Goal: Task Accomplishment & Management: Complete application form

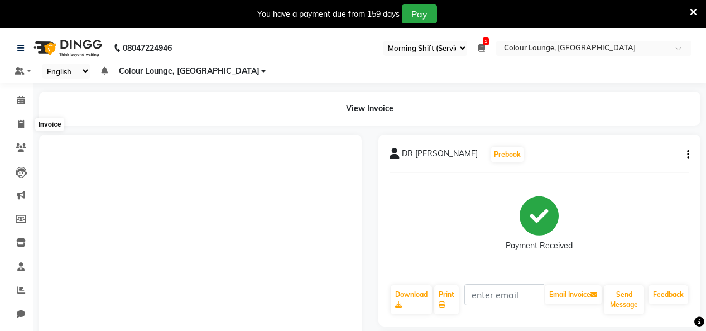
select select "75"
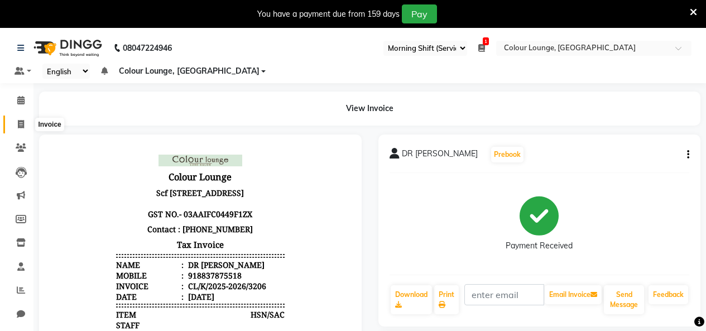
click at [23, 127] on icon at bounding box center [21, 124] width 6 height 8
select select "service"
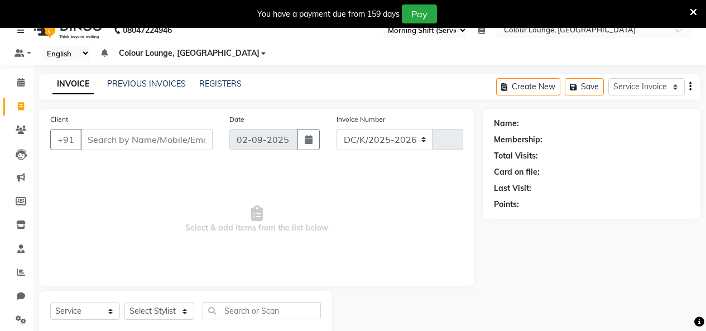
select select "8015"
type input "3207"
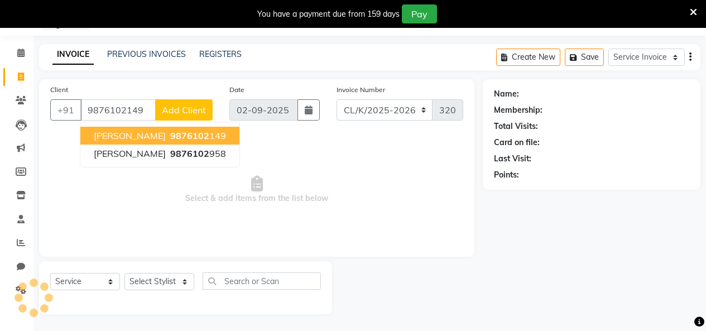
type input "9876102149"
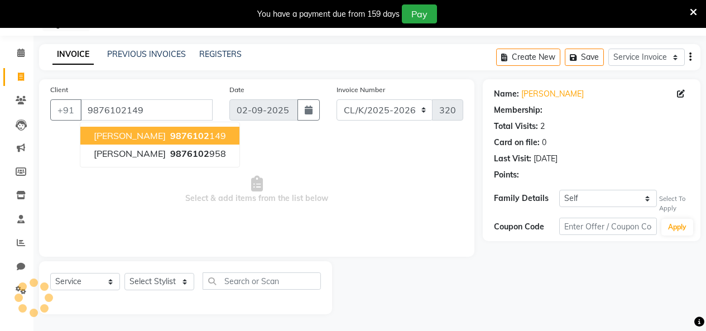
select select "1: Object"
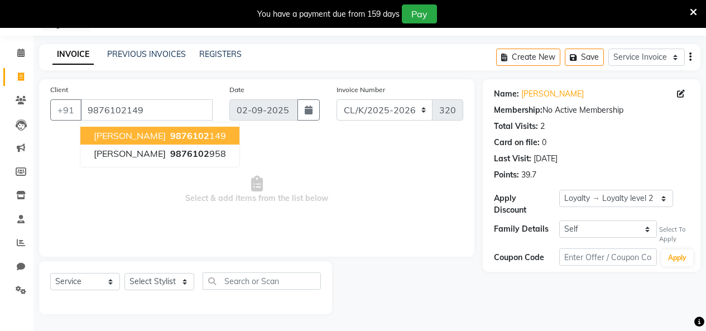
click at [189, 131] on span "9876102" at bounding box center [189, 135] width 39 height 11
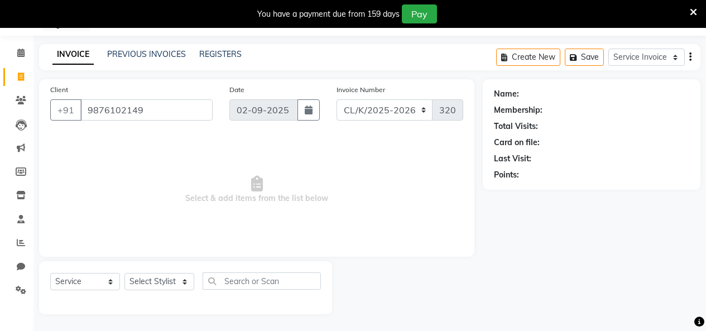
select select "1: Object"
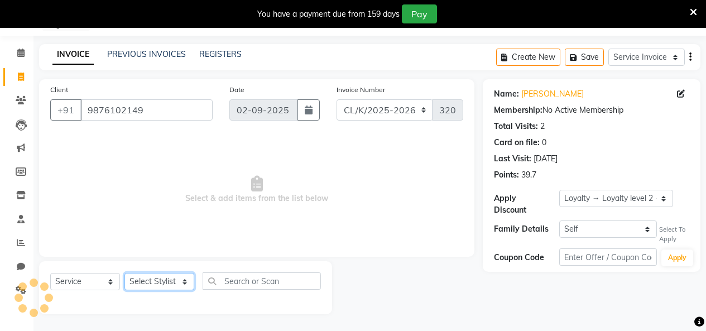
click at [138, 278] on select "Select Stylist Admin Admin [PERSON_NAME] [PERSON_NAME] Colour Lounge, [GEOGRAPH…" at bounding box center [159, 281] width 70 height 17
select select "70113"
click at [124, 273] on select "Select Stylist Admin Admin [PERSON_NAME] [PERSON_NAME] Colour Lounge, [GEOGRAPH…" at bounding box center [159, 281] width 70 height 17
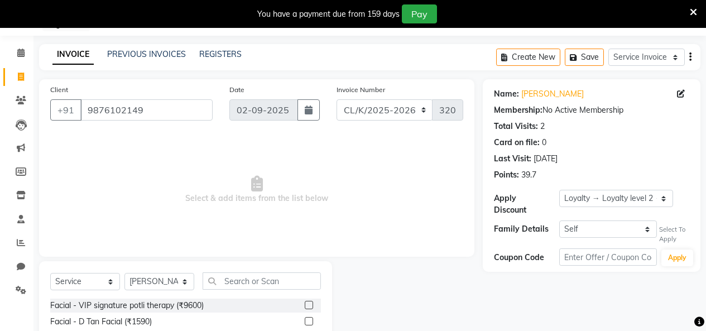
drag, startPoint x: 264, startPoint y: 268, endPoint x: 262, endPoint y: 276, distance: 8.1
click at [261, 276] on input "text" at bounding box center [262, 280] width 118 height 17
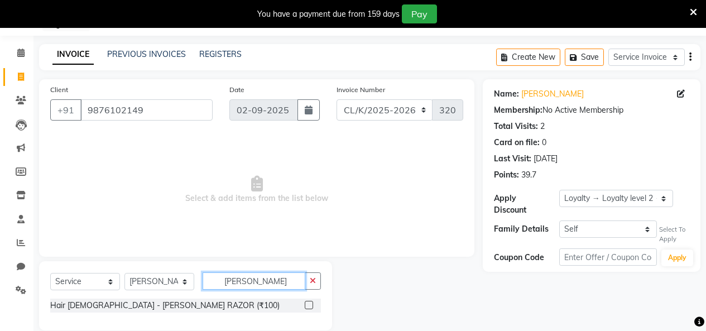
scroll to position [64, 0]
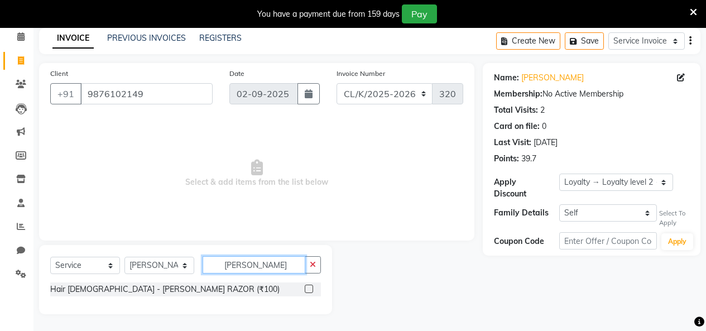
type input "[PERSON_NAME]"
click at [310, 287] on label at bounding box center [309, 289] width 8 height 8
click at [310, 287] on input "checkbox" at bounding box center [308, 289] width 7 height 7
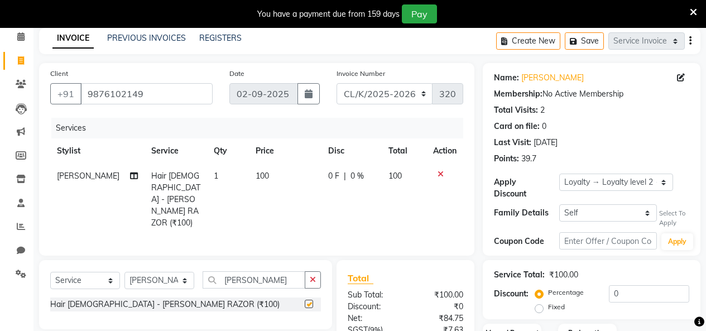
checkbox input "false"
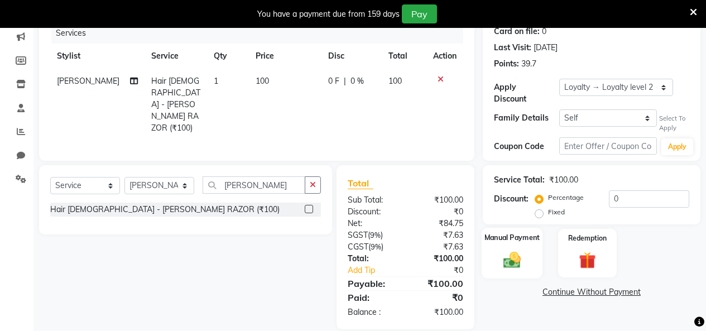
click at [527, 248] on div "Manual Payment" at bounding box center [512, 253] width 61 height 51
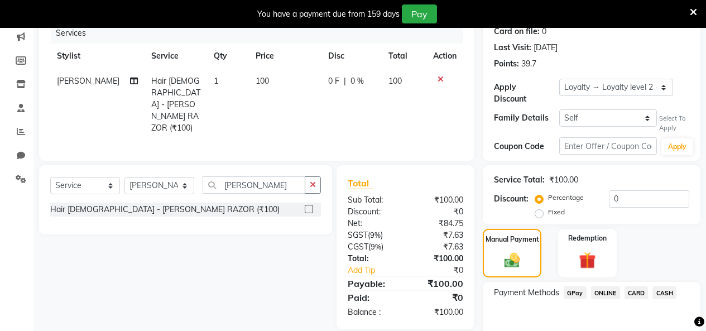
click at [670, 290] on span "CASH" at bounding box center [665, 292] width 24 height 13
drag, startPoint x: 670, startPoint y: 290, endPoint x: 660, endPoint y: 325, distance: 36.7
click at [660, 325] on input "Note:" at bounding box center [627, 333] width 124 height 17
click at [550, 306] on div "Amount: 100" at bounding box center [592, 315] width 212 height 19
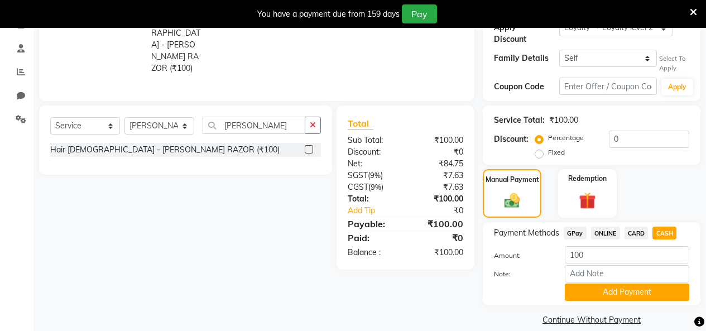
scroll to position [223, 0]
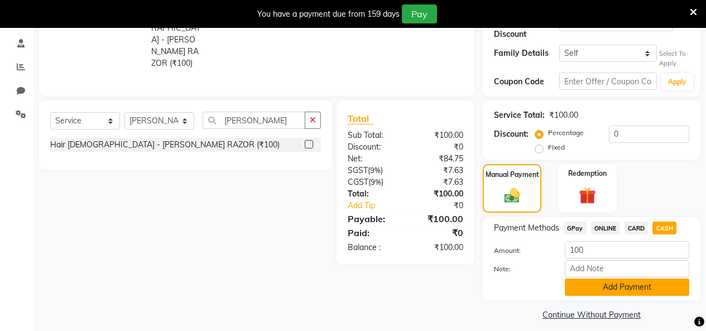
click at [603, 279] on button "Add Payment" at bounding box center [627, 287] width 124 height 17
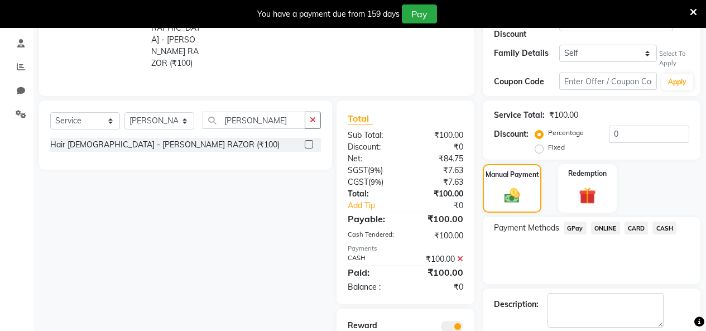
scroll to position [288, 0]
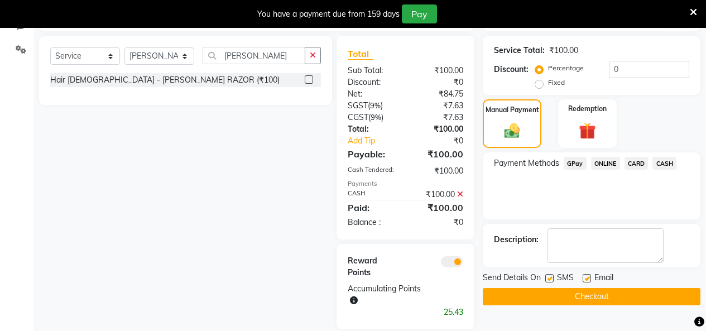
click at [616, 288] on button "Checkout" at bounding box center [592, 296] width 218 height 17
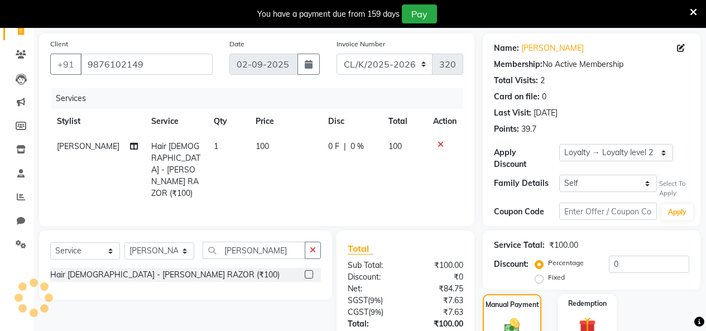
scroll to position [9, 0]
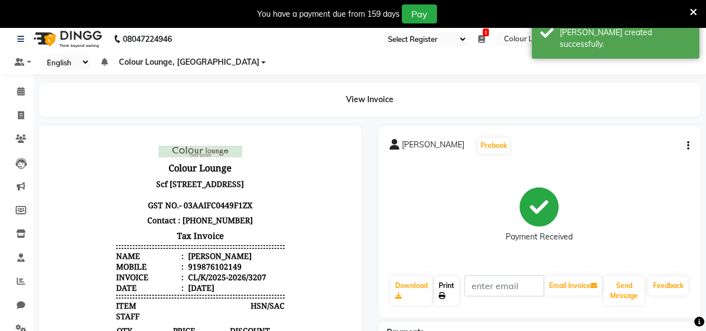
click at [447, 282] on link "Print" at bounding box center [446, 290] width 25 height 29
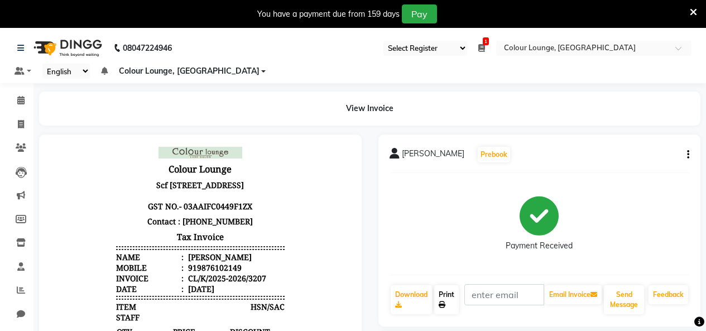
scroll to position [9, 0]
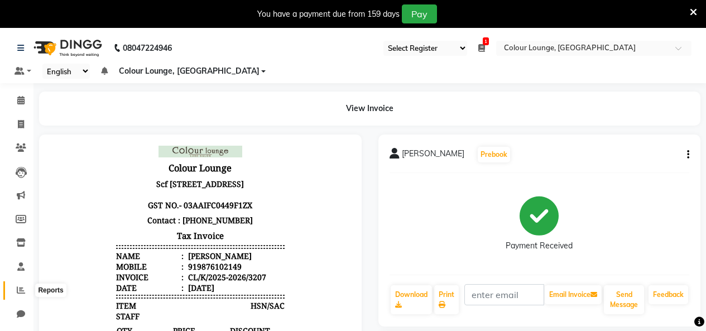
click at [15, 293] on span at bounding box center [21, 290] width 20 height 13
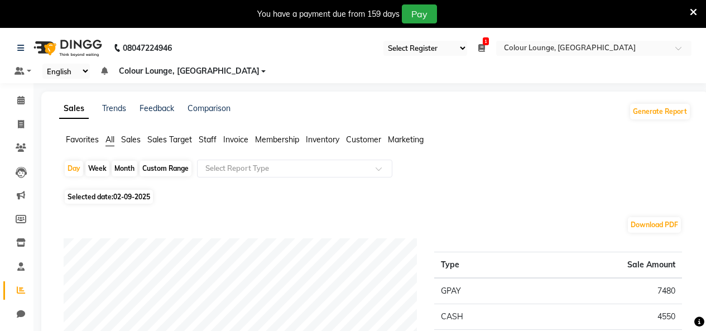
click at [139, 142] on span "Sales" at bounding box center [131, 140] width 20 height 10
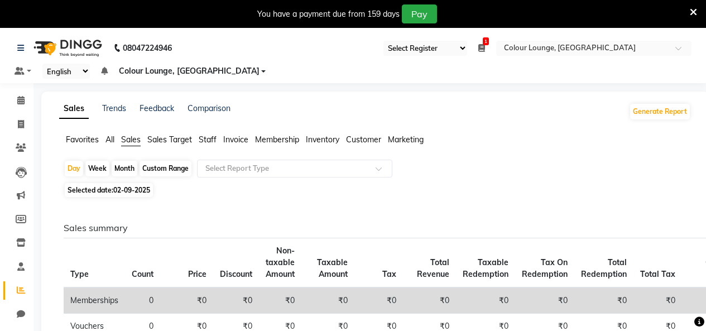
click at [108, 138] on span "All" at bounding box center [109, 140] width 9 height 10
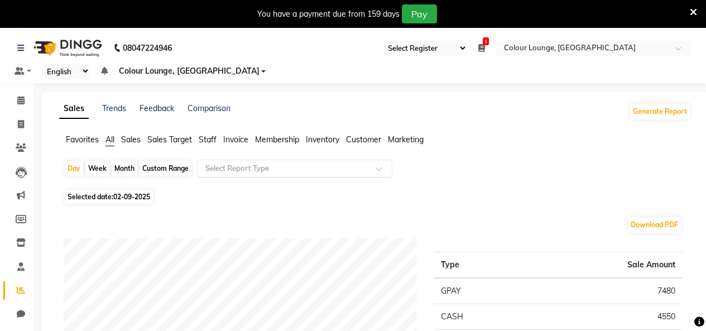
click at [227, 174] on input "text" at bounding box center [283, 168] width 161 height 11
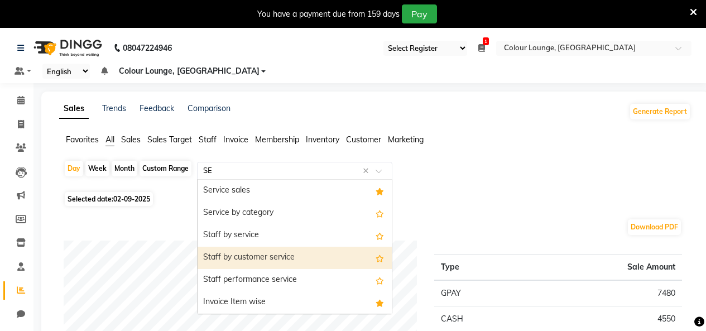
type input "SER"
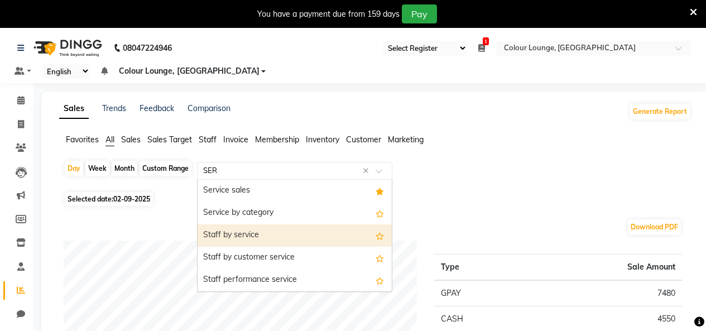
click at [279, 232] on div "Staff by service" at bounding box center [295, 235] width 194 height 22
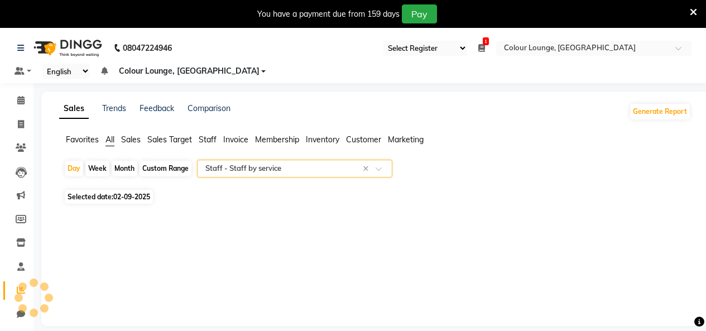
select select "full_report"
select select "csv"
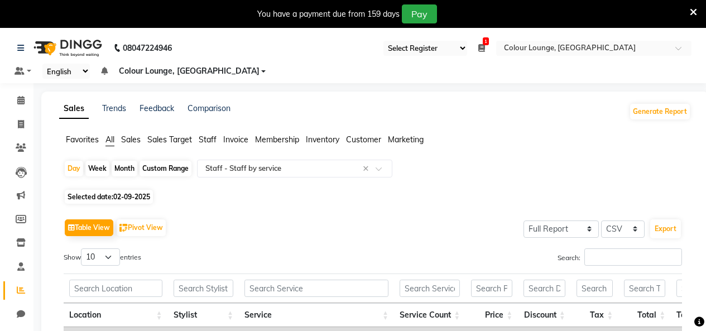
click at [142, 171] on div "Custom Range" at bounding box center [166, 169] width 52 height 16
select select "9"
select select "2025"
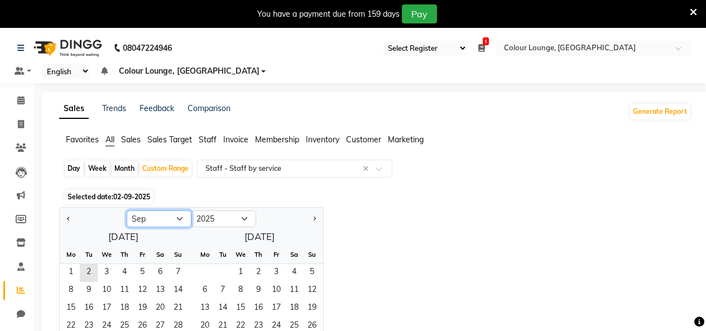
click at [150, 217] on select "Jan Feb Mar Apr May Jun [DATE] Aug Sep Oct Nov Dec" at bounding box center [159, 218] width 65 height 17
select select "8"
click at [127, 210] on select "Jan Feb Mar Apr May Jun [DATE] Aug Sep Oct Nov Dec" at bounding box center [159, 218] width 65 height 17
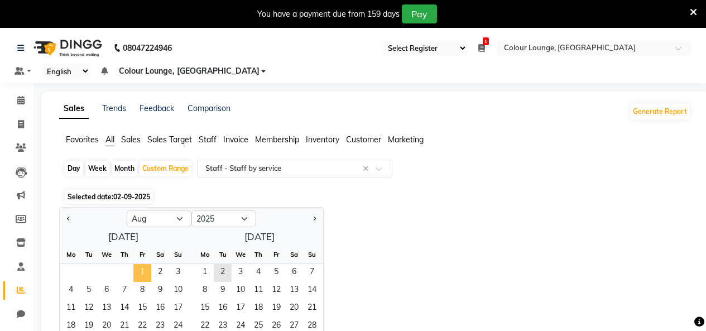
click at [135, 272] on span "1" at bounding box center [142, 273] width 18 height 18
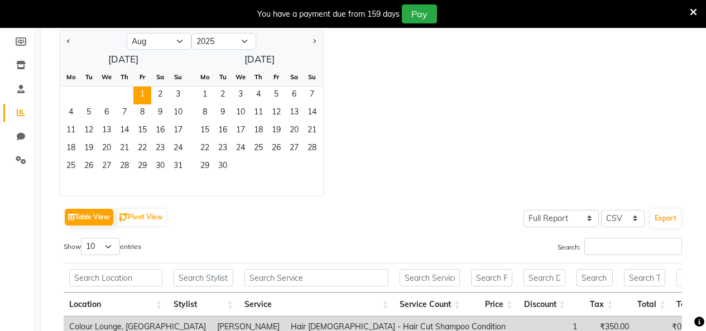
scroll to position [223, 0]
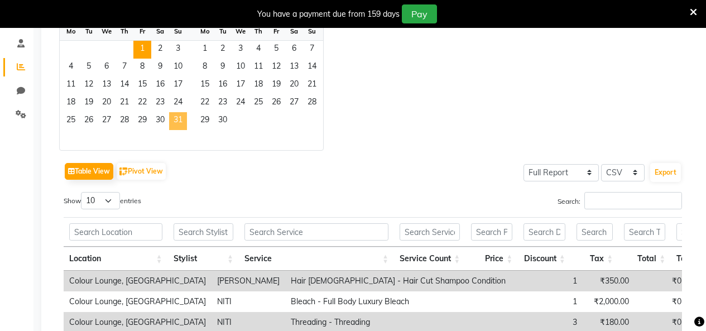
click at [176, 123] on span "31" at bounding box center [178, 121] width 18 height 18
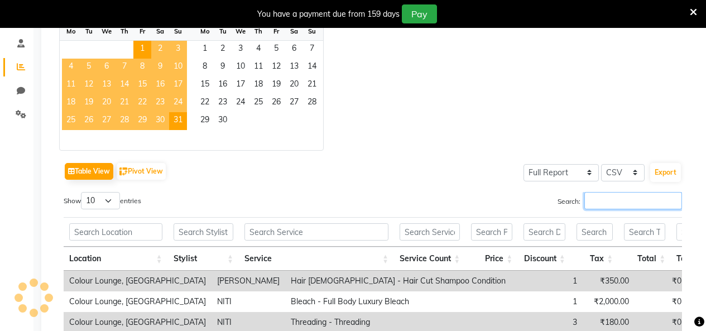
click at [612, 203] on input "Search:" at bounding box center [633, 200] width 98 height 17
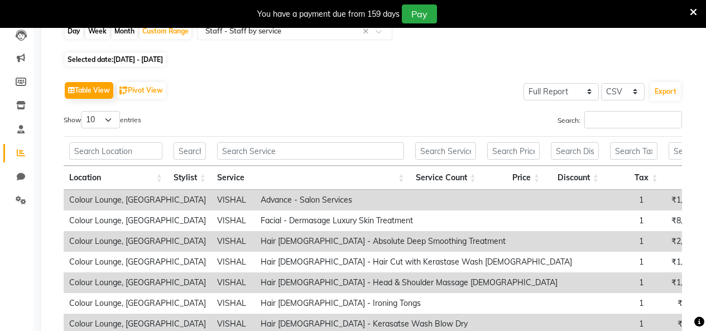
scroll to position [136, 0]
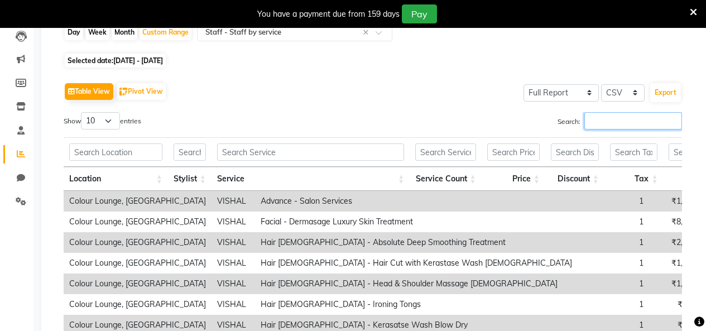
click at [601, 120] on input "Search:" at bounding box center [633, 120] width 98 height 17
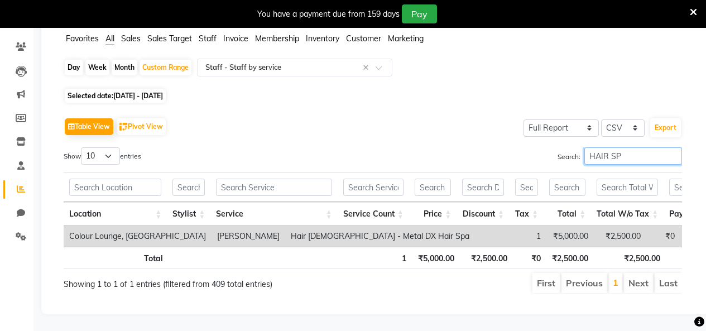
scroll to position [118, 0]
type input "H"
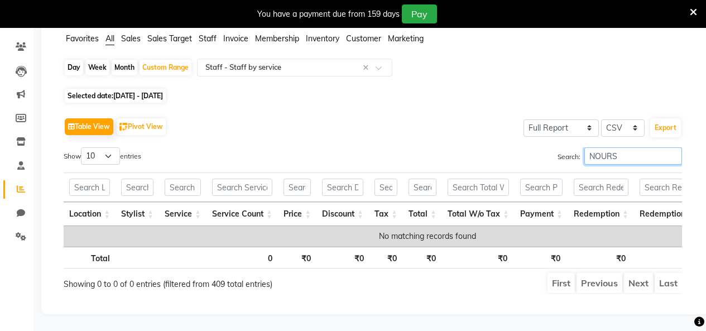
type input "NOUR"
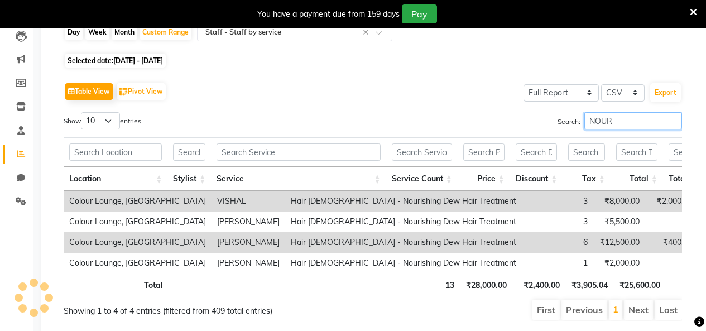
drag, startPoint x: 613, startPoint y: 120, endPoint x: 332, endPoint y: 135, distance: 282.3
click at [336, 138] on div "Show 10 25 50 100 entries Search: NOUR Location Stylist Service Service Count P…" at bounding box center [373, 216] width 618 height 209
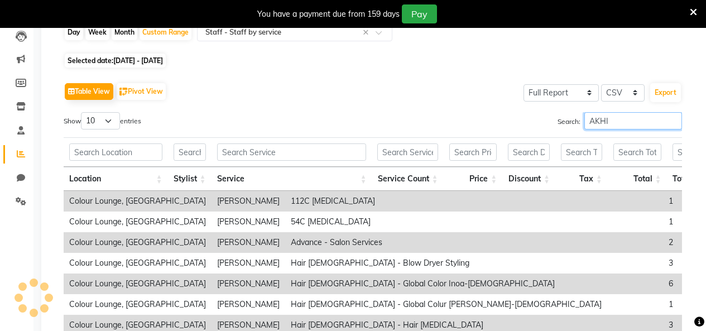
type input "[PERSON_NAME]"
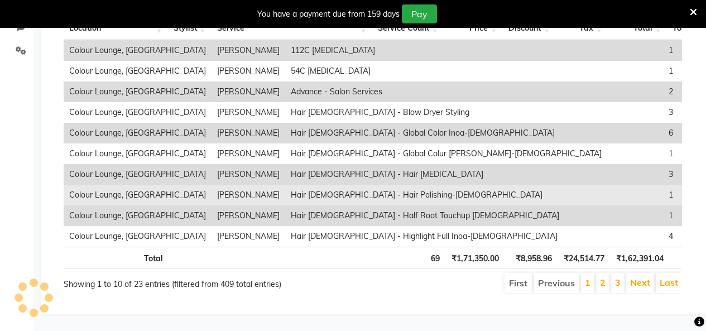
scroll to position [80, 0]
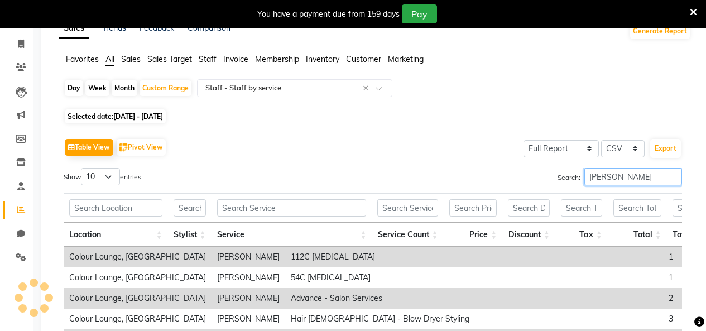
drag, startPoint x: 626, startPoint y: 176, endPoint x: 407, endPoint y: 177, distance: 218.3
click at [476, 177] on div "Search: [PERSON_NAME]" at bounding box center [531, 179] width 301 height 22
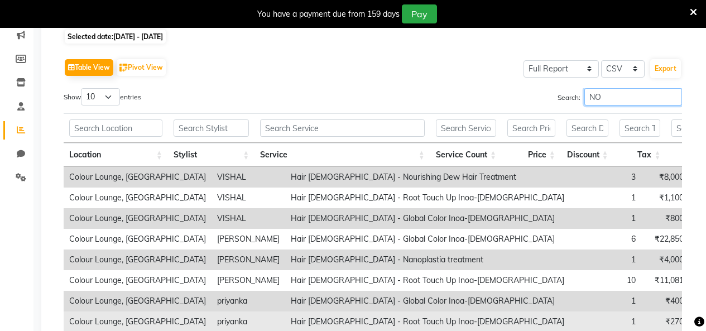
scroll to position [304, 0]
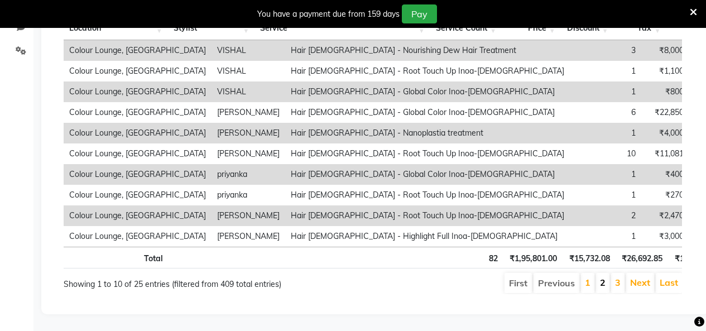
type input "NO"
click at [604, 277] on link "2" at bounding box center [603, 282] width 6 height 11
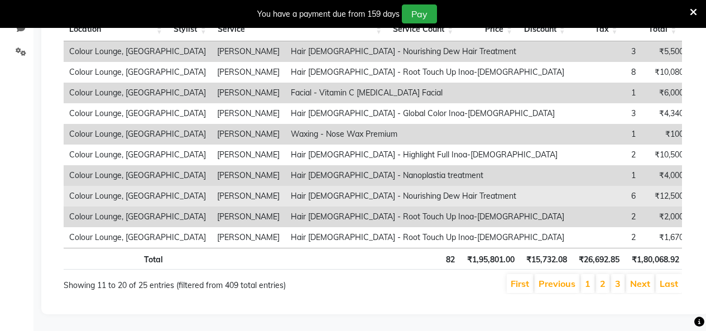
scroll to position [247, 0]
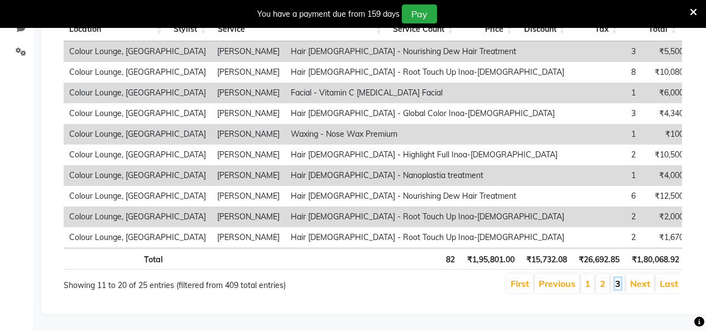
click at [617, 278] on link "3" at bounding box center [618, 283] width 6 height 11
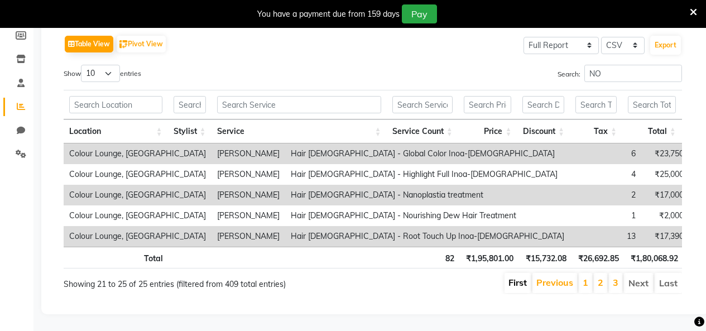
scroll to position [200, 0]
drag, startPoint x: 622, startPoint y: 59, endPoint x: 406, endPoint y: 50, distance: 215.6
click at [405, 65] on div "Search: NO" at bounding box center [531, 76] width 301 height 22
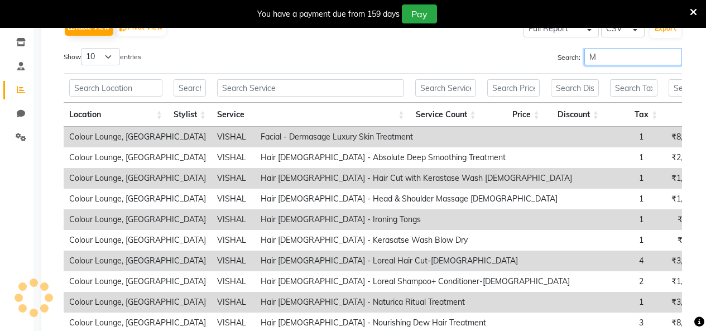
scroll to position [145, 0]
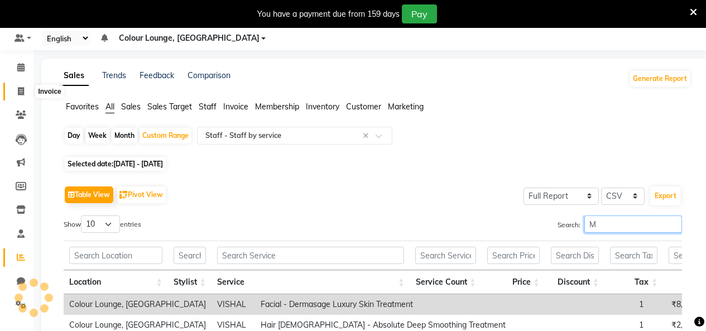
type input "M"
click at [19, 92] on icon at bounding box center [21, 91] width 6 height 8
select select "service"
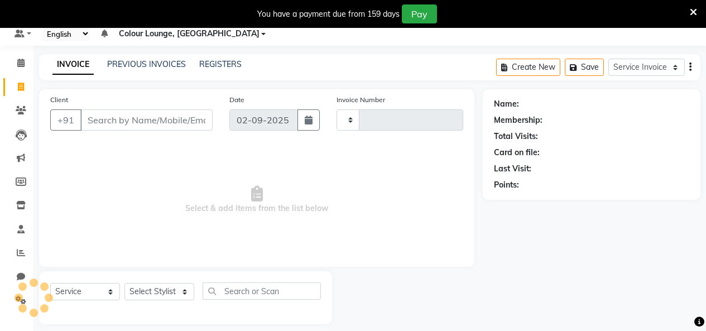
scroll to position [47, 0]
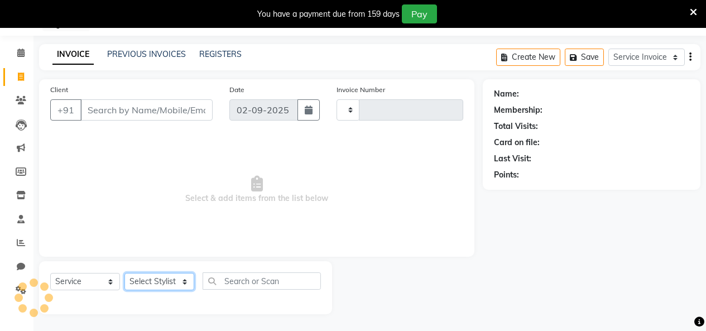
click at [158, 282] on select "Select Stylist" at bounding box center [159, 281] width 70 height 17
type input "3208"
select select "8015"
select select "70122"
click at [124, 273] on select "Select Stylist Admin Admin [PERSON_NAME] [PERSON_NAME] Colour Lounge, [GEOGRAPH…" at bounding box center [159, 281] width 70 height 17
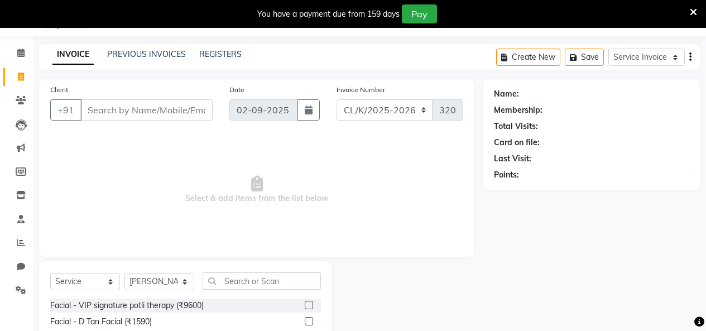
click at [282, 294] on div "Select Service Membership Package Voucher Prepaid Gift Card Select Stylist Admi…" at bounding box center [185, 285] width 271 height 26
click at [314, 290] on div "Select Service Membership Package Voucher Prepaid Gift Card Select Stylist Admi…" at bounding box center [185, 285] width 271 height 26
click at [301, 277] on input "text" at bounding box center [262, 280] width 118 height 17
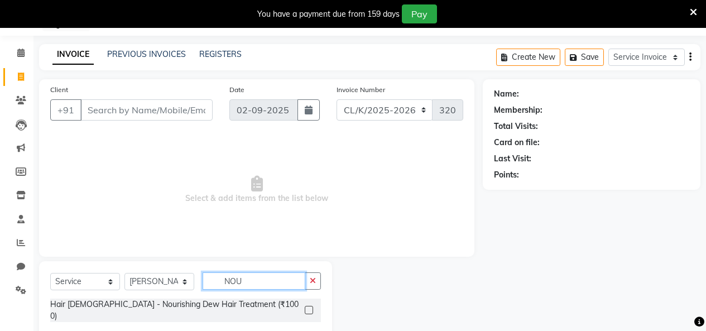
type input "NOU"
click at [311, 306] on label at bounding box center [309, 310] width 8 height 8
click at [311, 307] on input "checkbox" at bounding box center [308, 310] width 7 height 7
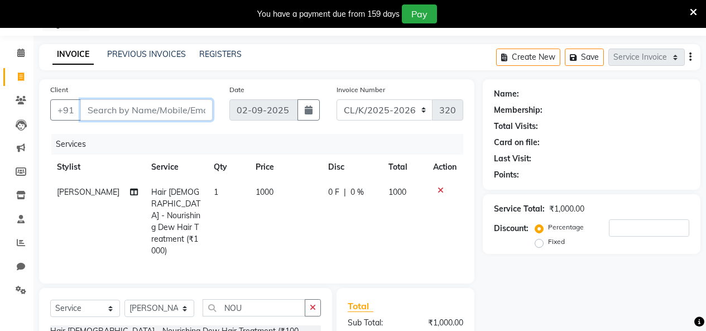
checkbox input "false"
click at [166, 117] on input "Client" at bounding box center [146, 109] width 132 height 21
type input "9"
type input "0"
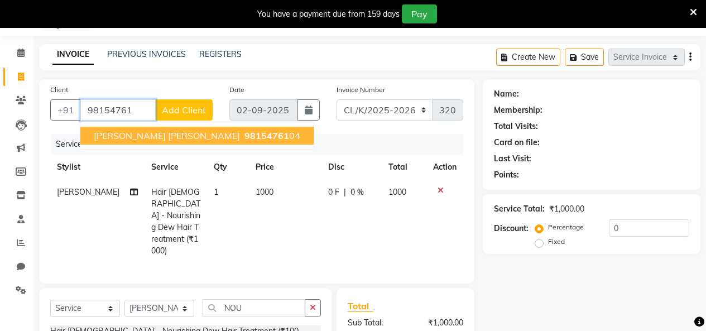
click at [244, 138] on span "98154761" at bounding box center [266, 135] width 45 height 11
type input "9815476104"
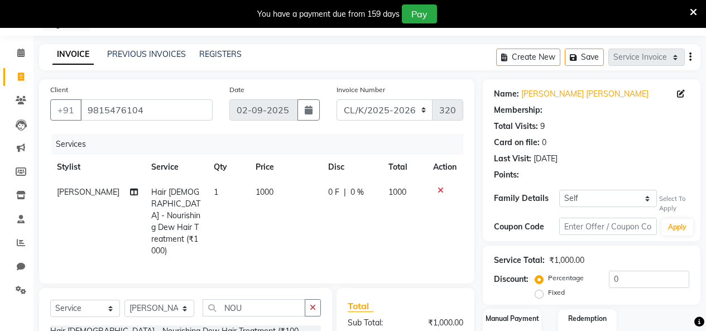
select select "1: Object"
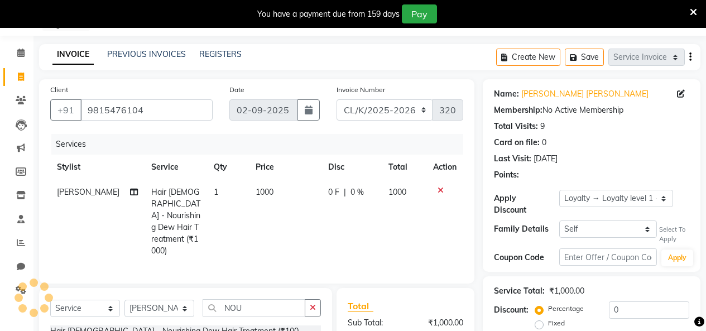
scroll to position [159, 0]
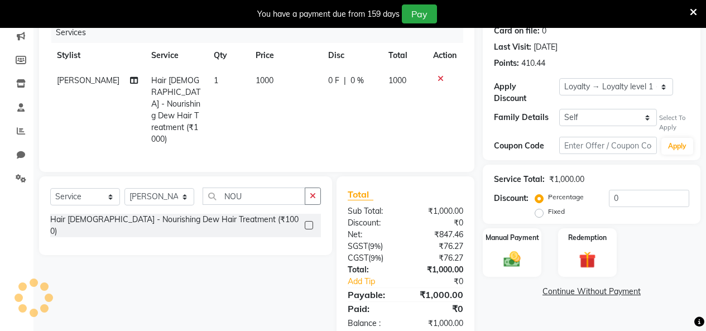
click at [249, 102] on td "1000" at bounding box center [285, 110] width 73 height 84
select select "70122"
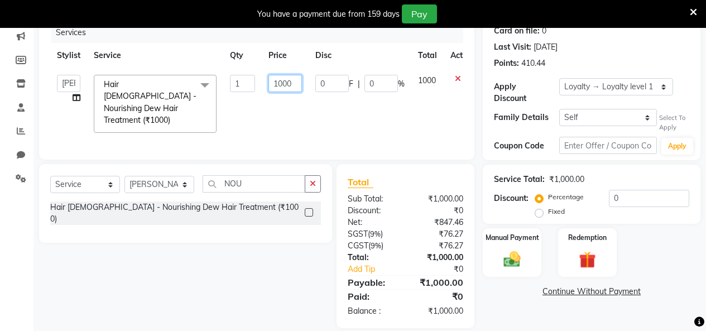
drag, startPoint x: 302, startPoint y: 83, endPoint x: 272, endPoint y: 87, distance: 29.8
click at [272, 87] on td "1000" at bounding box center [285, 103] width 47 height 71
type input "2000"
click at [367, 92] on td "0 F | 0 %" at bounding box center [360, 103] width 103 height 71
select select "70122"
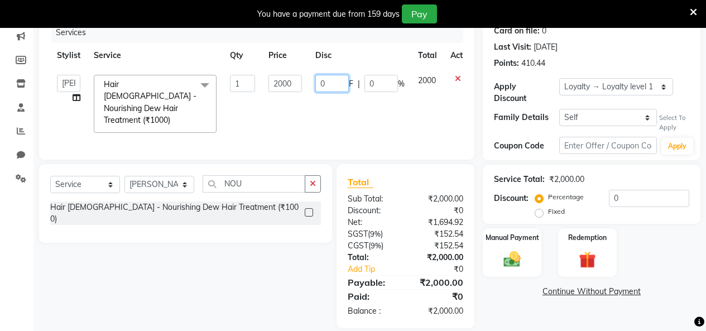
drag, startPoint x: 338, startPoint y: 82, endPoint x: 187, endPoint y: 78, distance: 151.3
click at [196, 79] on tr "Admin Admin [PERSON_NAME] [PERSON_NAME] Colour Lounge, [GEOGRAPHIC_DATA] Colour…" at bounding box center [265, 103] width 430 height 71
type input "1990"
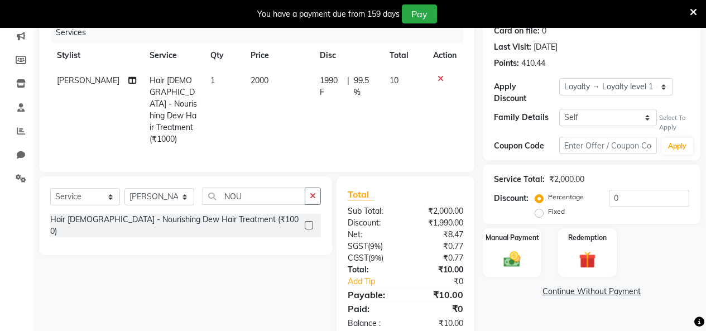
click at [246, 109] on tr "[PERSON_NAME] Hair [DEMOGRAPHIC_DATA] - Nourishing Dew Hair Treatment (₹1000) 1…" at bounding box center [256, 110] width 413 height 84
click at [350, 103] on td "1990 F | 99.5 %" at bounding box center [348, 110] width 70 height 84
select select "70122"
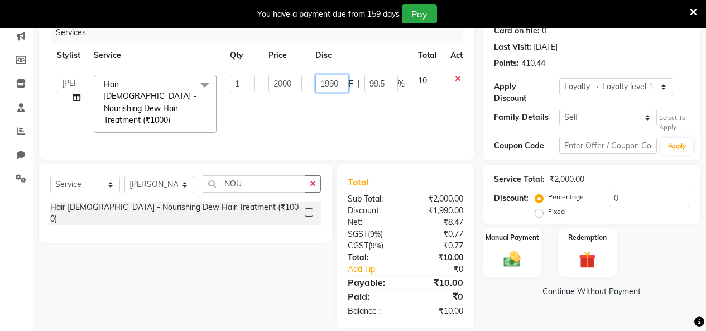
click at [343, 80] on input "1990" at bounding box center [331, 83] width 33 height 17
type input "1999"
click at [415, 112] on td "10" at bounding box center [427, 103] width 32 height 71
select select "70122"
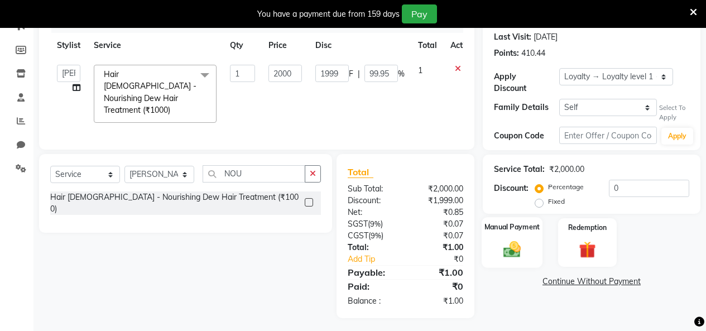
click at [540, 241] on div "Manual Payment Redemption" at bounding box center [591, 242] width 234 height 49
click at [542, 252] on div "Manual Payment Redemption" at bounding box center [591, 242] width 234 height 49
click at [521, 239] on img at bounding box center [512, 249] width 28 height 20
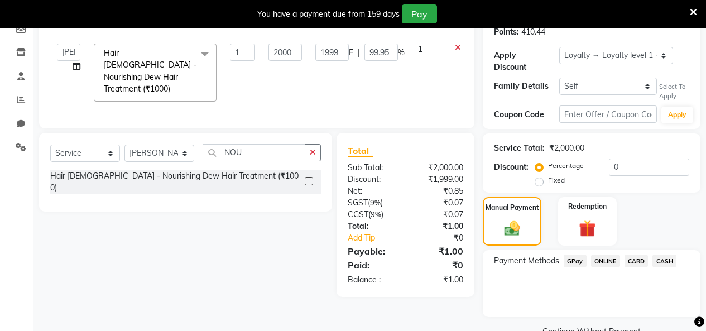
scroll to position [207, 0]
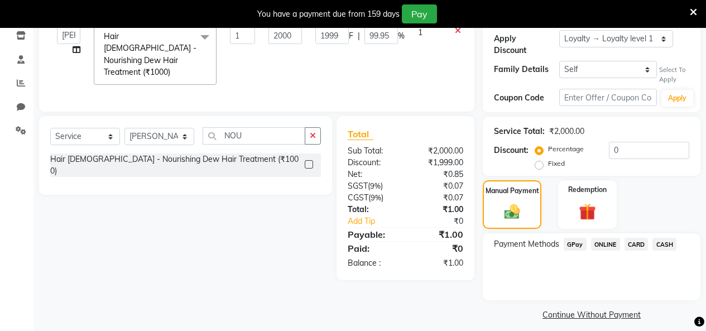
click at [665, 238] on span "CASH" at bounding box center [665, 244] width 24 height 13
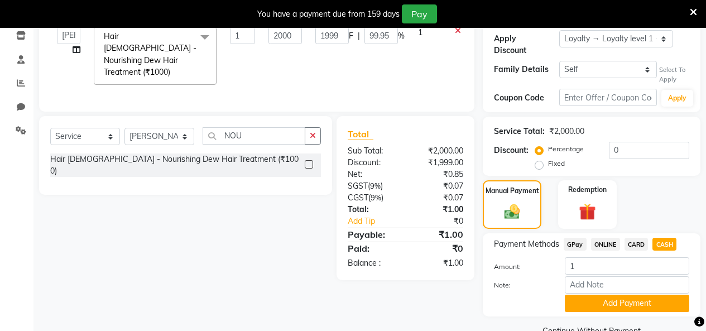
click at [660, 304] on div "Payment Methods GPay ONLINE CARD CASH Amount: 1 Note: Add Payment" at bounding box center [592, 274] width 218 height 83
click at [659, 301] on button "Add Payment" at bounding box center [627, 303] width 124 height 17
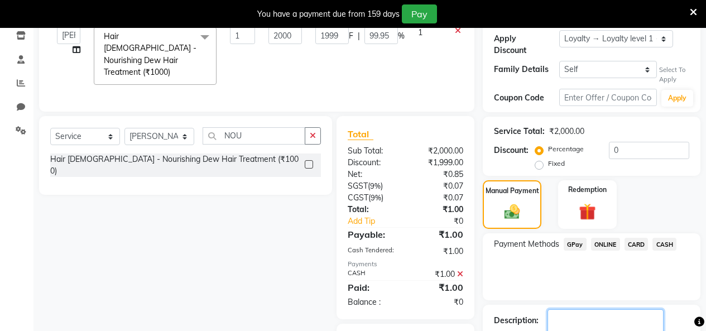
click at [630, 315] on textarea at bounding box center [606, 326] width 116 height 35
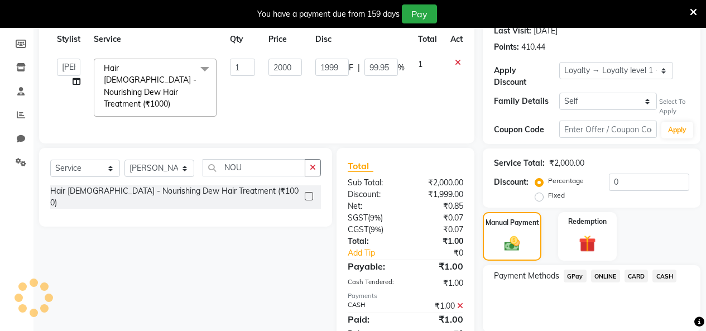
scroll to position [287, 0]
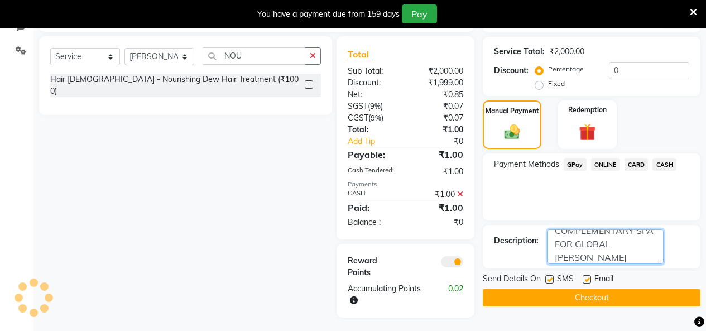
type textarea "COMPLEMENTARY SPA FOR GLOBAL [PERSON_NAME] CLIENT"
click at [538, 289] on button "Checkout" at bounding box center [592, 297] width 218 height 17
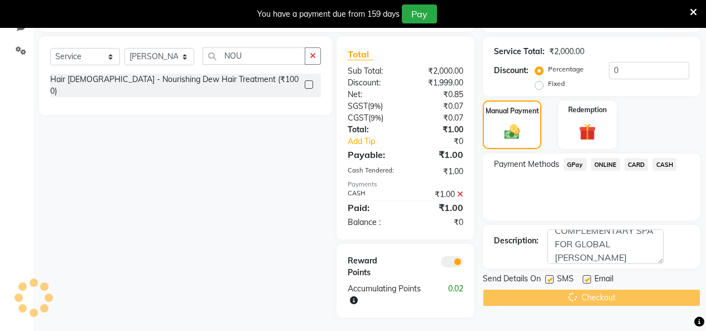
scroll to position [175, 0]
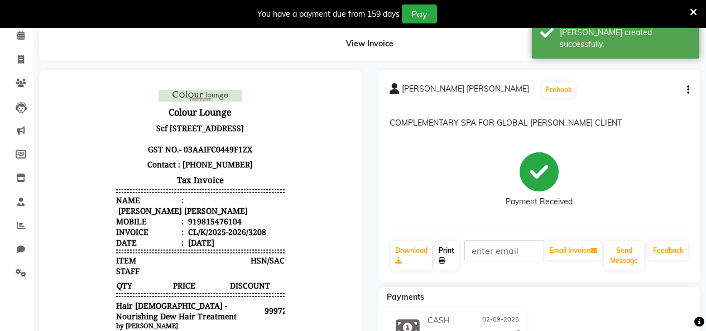
click at [450, 251] on link "Print" at bounding box center [446, 255] width 25 height 29
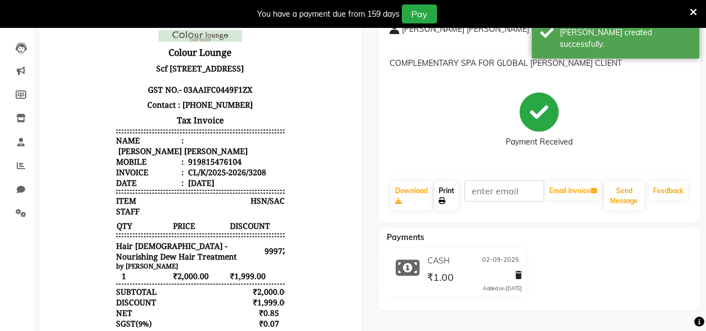
scroll to position [121, 0]
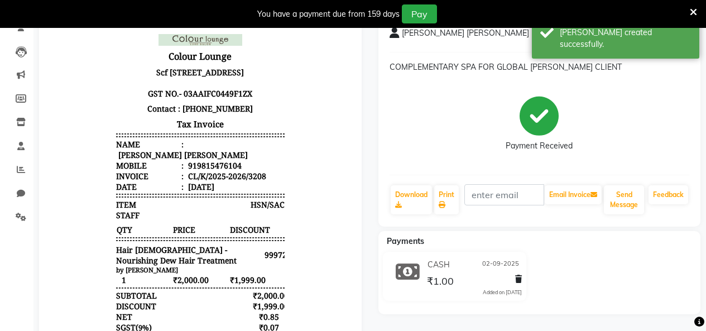
drag, startPoint x: 464, startPoint y: 212, endPoint x: 453, endPoint y: 204, distance: 13.3
click at [463, 212] on div "Download Print Email Invoice Send Message Feedback" at bounding box center [540, 199] width 300 height 31
click at [453, 204] on link "Print" at bounding box center [446, 199] width 25 height 29
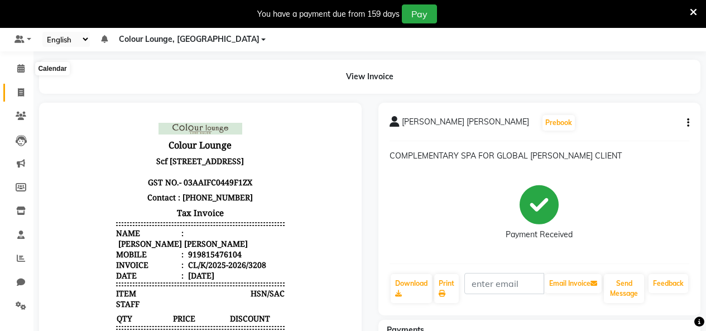
scroll to position [0, 0]
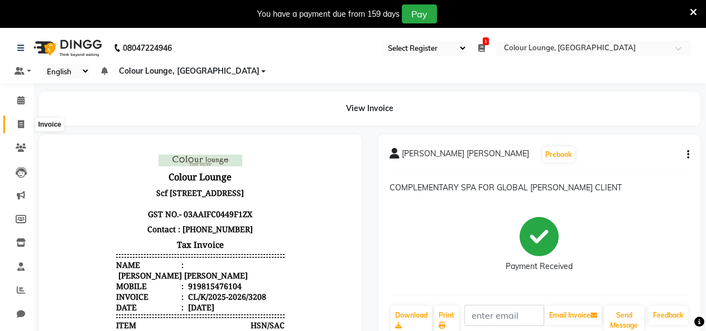
click at [23, 123] on icon at bounding box center [21, 124] width 6 height 8
select select "service"
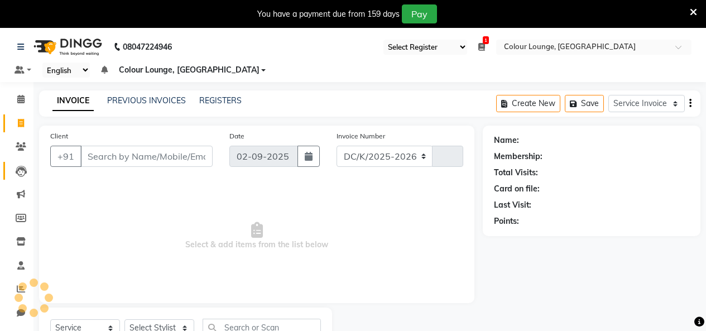
select select "8015"
type input "3209"
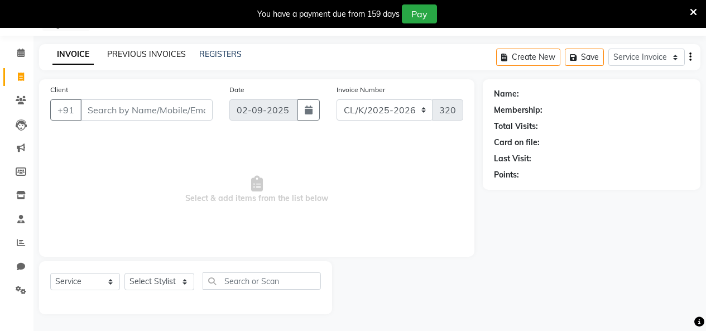
click at [147, 55] on link "PREVIOUS INVOICES" at bounding box center [146, 54] width 79 height 10
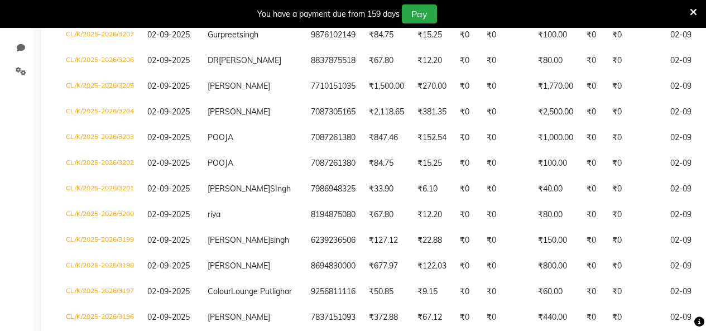
scroll to position [193, 0]
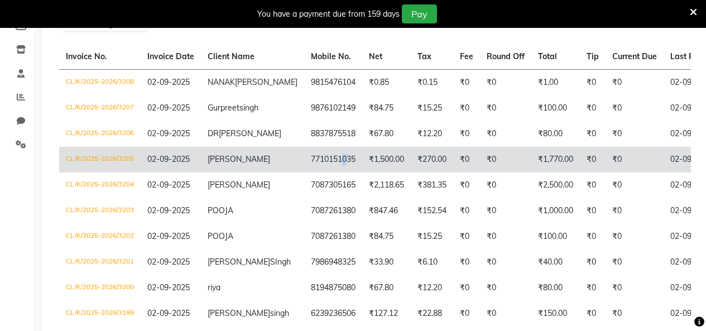
click at [309, 172] on td "7710151035" at bounding box center [333, 160] width 58 height 26
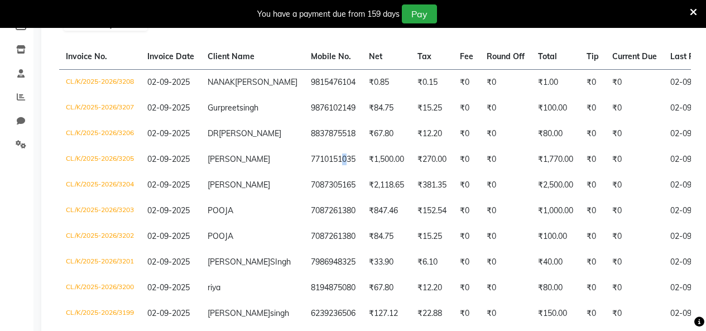
scroll to position [81, 0]
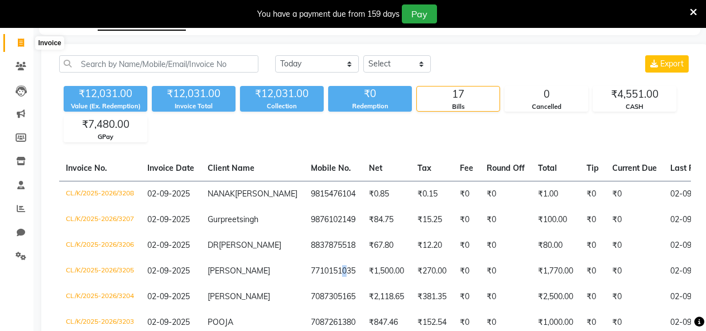
click at [26, 45] on span at bounding box center [21, 43] width 20 height 13
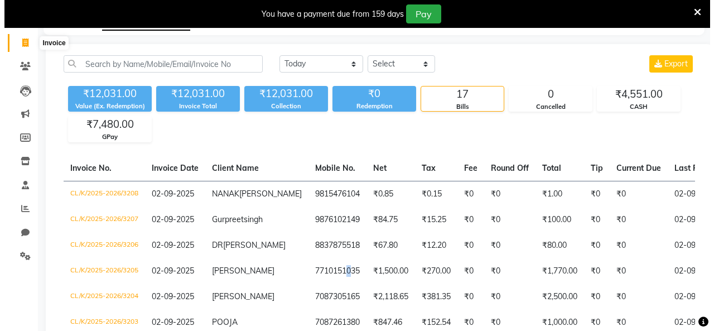
scroll to position [47, 0]
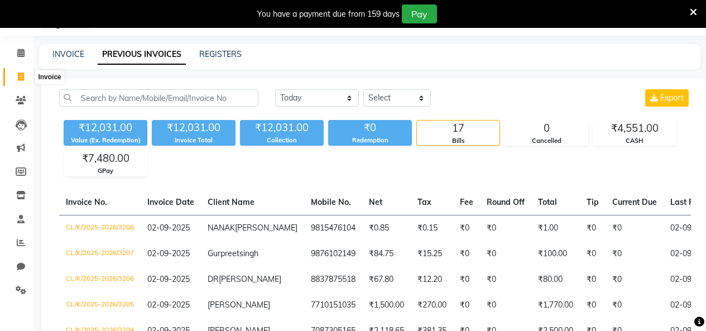
select select "service"
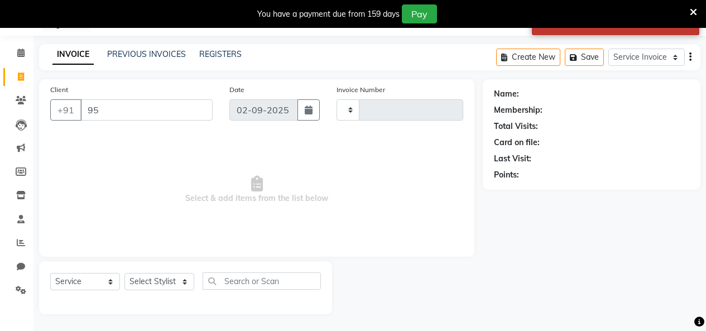
type input "9"
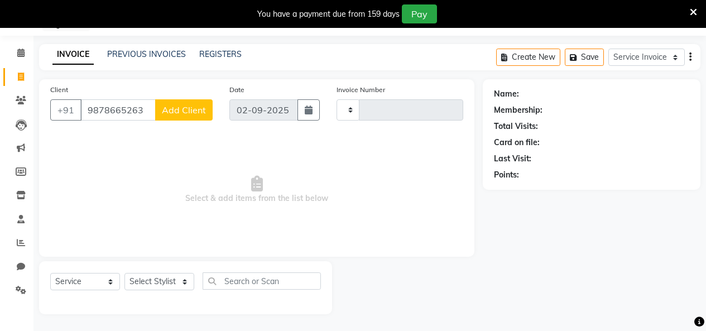
type input "9878665263"
click at [194, 108] on span "Add Client" at bounding box center [184, 109] width 44 height 11
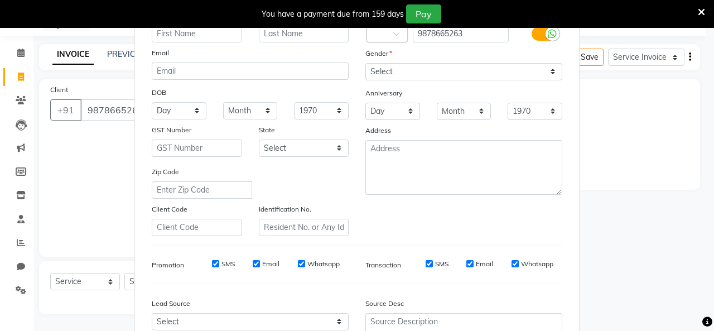
scroll to position [184, 0]
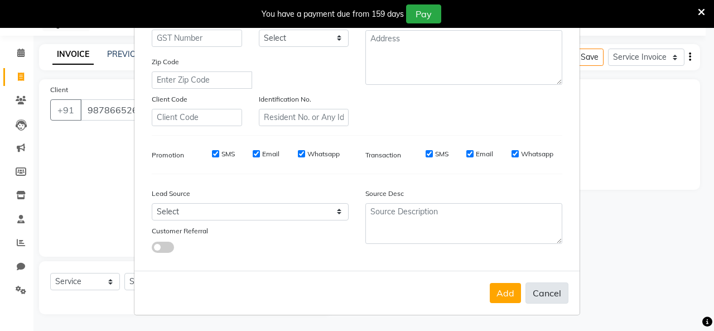
click at [549, 295] on button "Cancel" at bounding box center [547, 292] width 43 height 21
select select
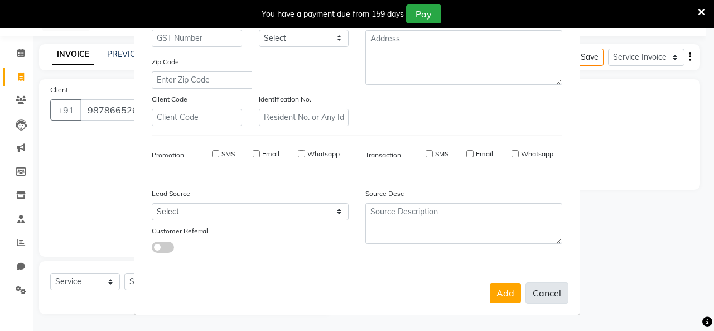
select select
checkbox input "false"
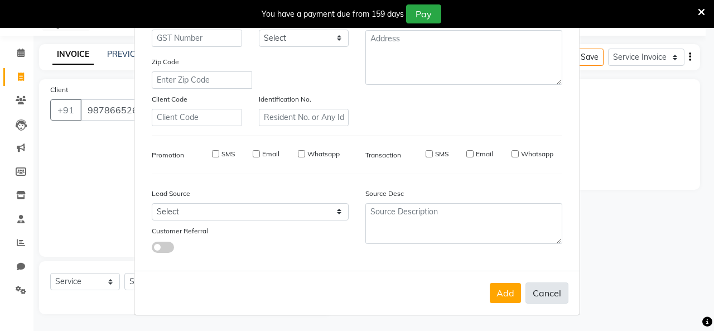
checkbox input "false"
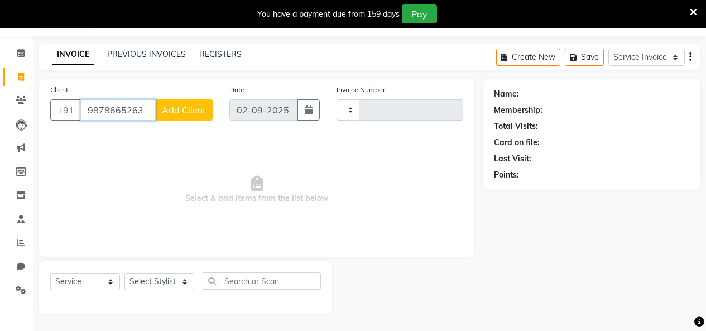
click at [141, 111] on input "9878665263" at bounding box center [117, 109] width 75 height 21
click at [483, 284] on div "Name: Membership: Total Visits: Card on file: Last Visit: Points:" at bounding box center [596, 196] width 226 height 235
click at [464, 308] on div at bounding box center [407, 287] width 151 height 53
drag, startPoint x: 143, startPoint y: 109, endPoint x: 84, endPoint y: 109, distance: 59.2
click at [84, 109] on input "9878665263" at bounding box center [117, 109] width 75 height 21
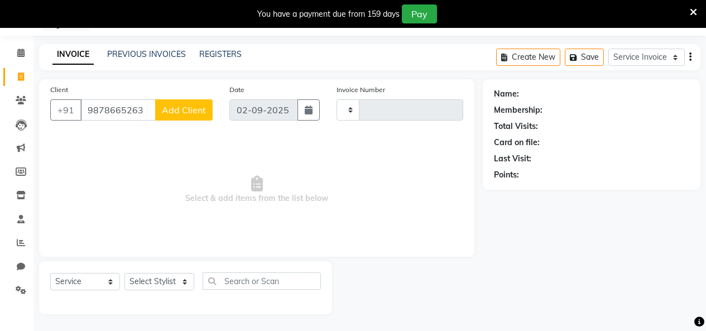
drag, startPoint x: 390, startPoint y: 195, endPoint x: 327, endPoint y: 190, distance: 63.3
click at [389, 196] on span "Select & add items from the list below" at bounding box center [256, 190] width 413 height 112
click at [176, 112] on span "Add Client" at bounding box center [184, 109] width 44 height 11
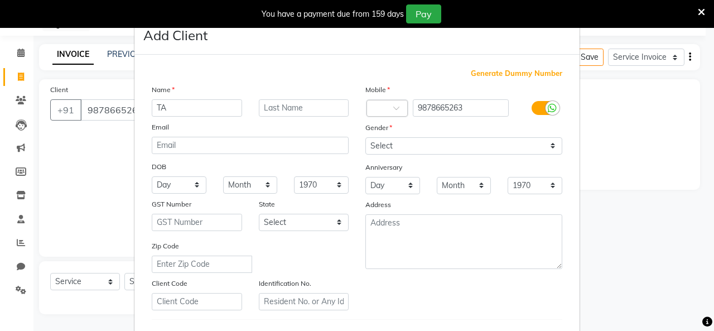
type input "T"
type input "[PERSON_NAME]"
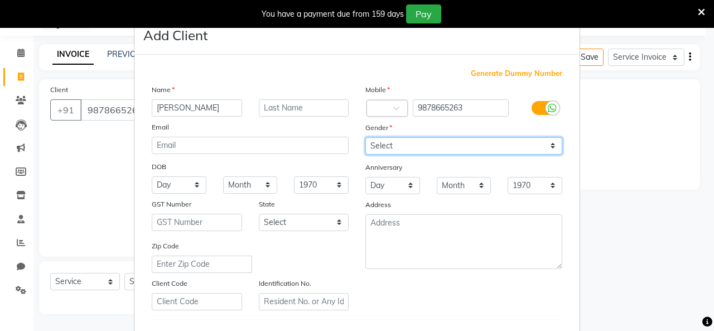
click at [407, 143] on select "Select [DEMOGRAPHIC_DATA] [DEMOGRAPHIC_DATA] Other Prefer Not To Say" at bounding box center [464, 145] width 197 height 17
select select "[DEMOGRAPHIC_DATA]"
click at [366, 137] on select "Select [DEMOGRAPHIC_DATA] [DEMOGRAPHIC_DATA] Other Prefer Not To Say" at bounding box center [464, 145] width 197 height 17
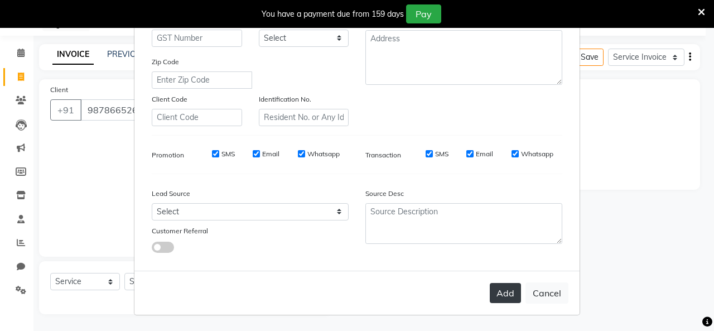
click at [493, 287] on button "Add" at bounding box center [505, 293] width 31 height 20
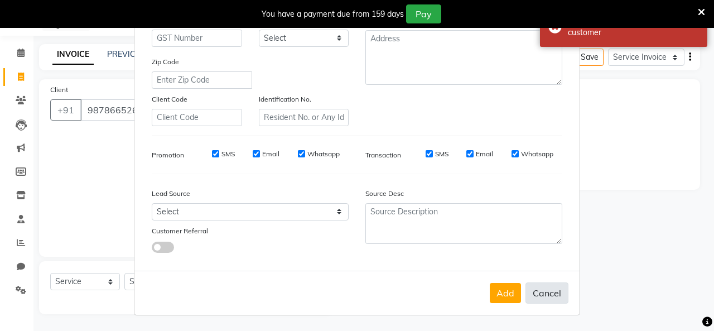
click at [553, 285] on button "Cancel" at bounding box center [547, 292] width 43 height 21
select select
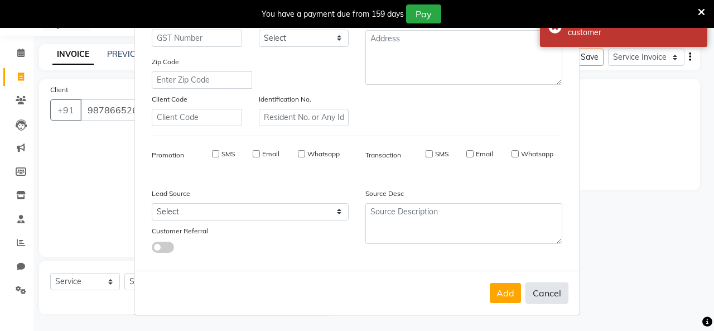
select select
checkbox input "false"
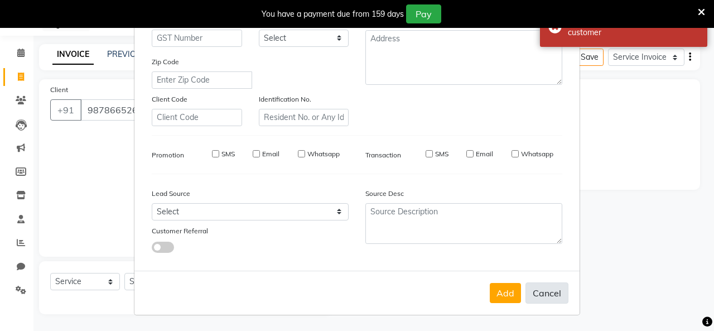
checkbox input "false"
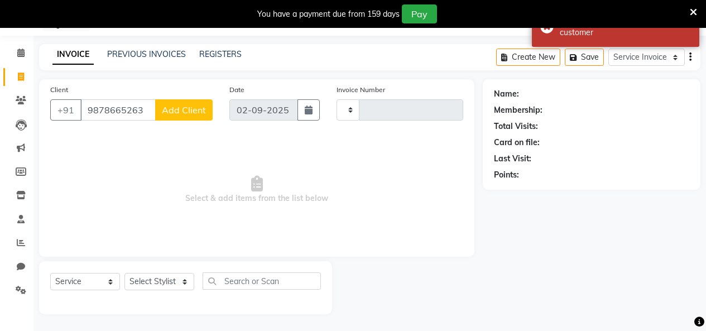
click at [684, 8] on div "You have a payment due from 159 days Pay" at bounding box center [346, 13] width 685 height 19
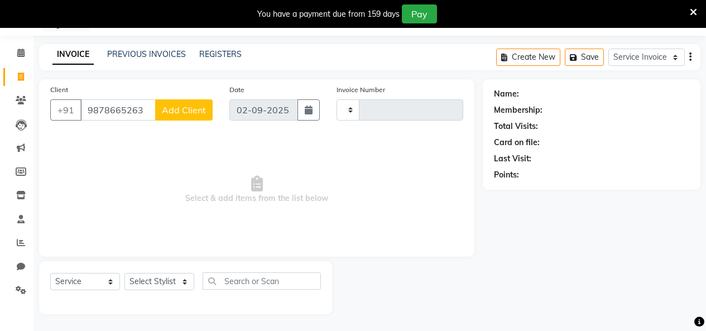
click at [693, 7] on icon at bounding box center [693, 12] width 7 height 10
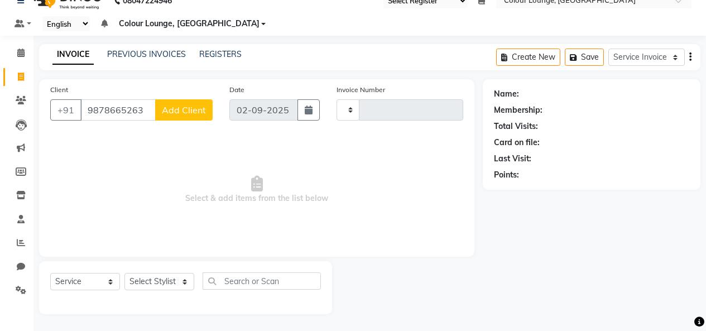
scroll to position [20, 0]
click at [150, 110] on input "9878665263" at bounding box center [117, 109] width 75 height 21
type input "9878665263"
drag, startPoint x: 153, startPoint y: 107, endPoint x: 0, endPoint y: 112, distance: 153.0
click at [0, 112] on app-home "08047224946 Select Register Evening Shift (Service) Morning Shift (Service) 1 D…" at bounding box center [353, 155] width 706 height 351
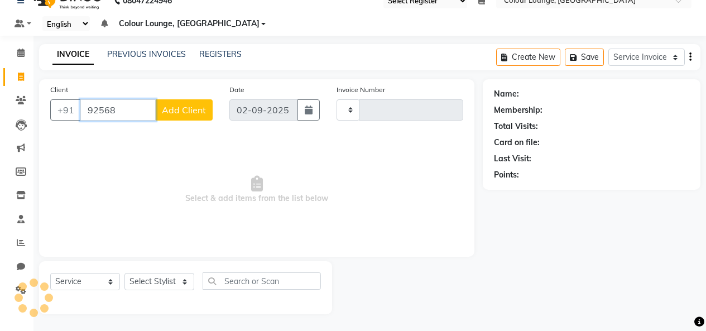
type input "925681"
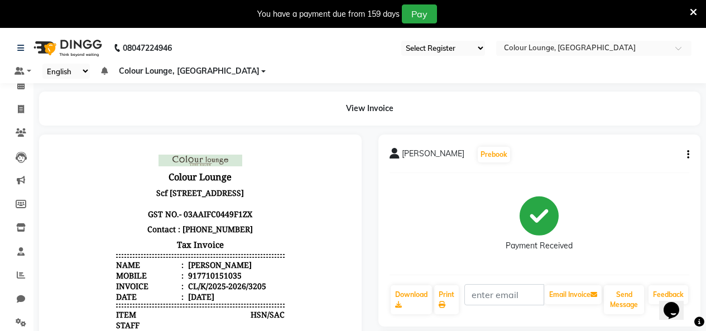
select select "75"
click at [22, 180] on icon at bounding box center [21, 180] width 8 height 8
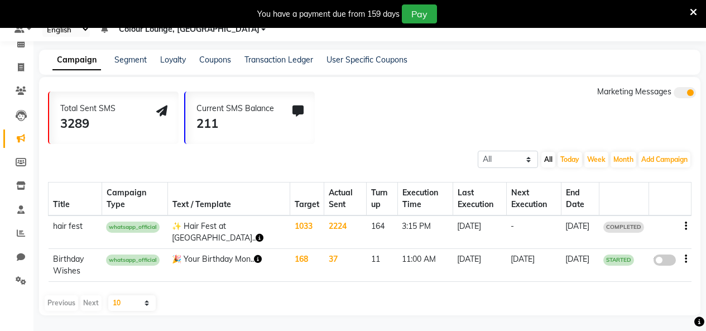
scroll to position [43, 0]
